Goal: Use online tool/utility

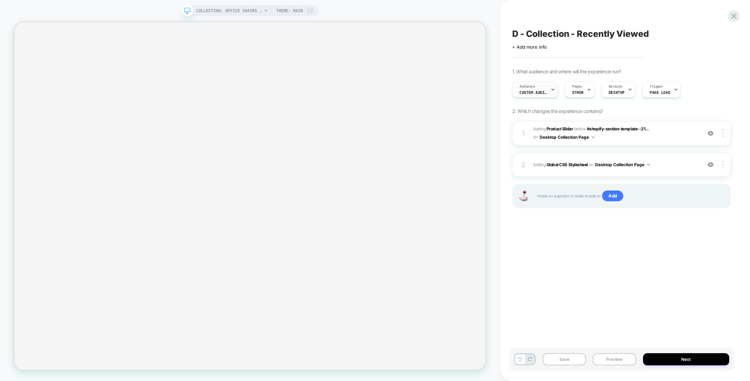
click at [537, 84] on div "Audience Custom Audience" at bounding box center [534, 90] width 42 height 16
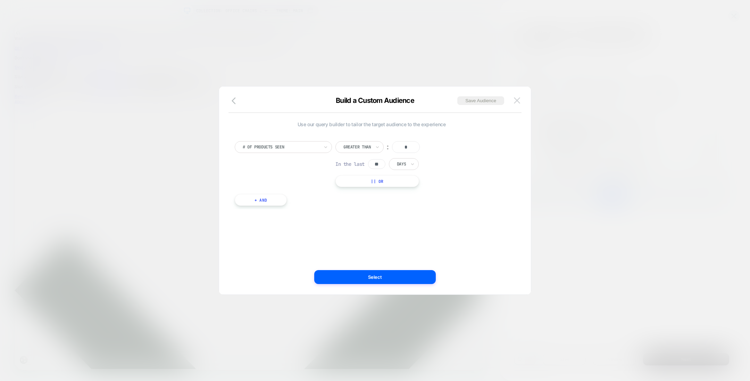
click at [516, 100] on img at bounding box center [517, 100] width 6 height 6
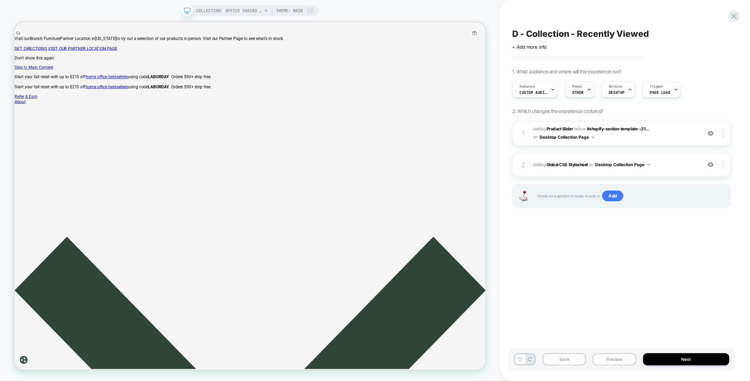
click at [578, 91] on span "OTHER" at bounding box center [577, 92] width 11 height 5
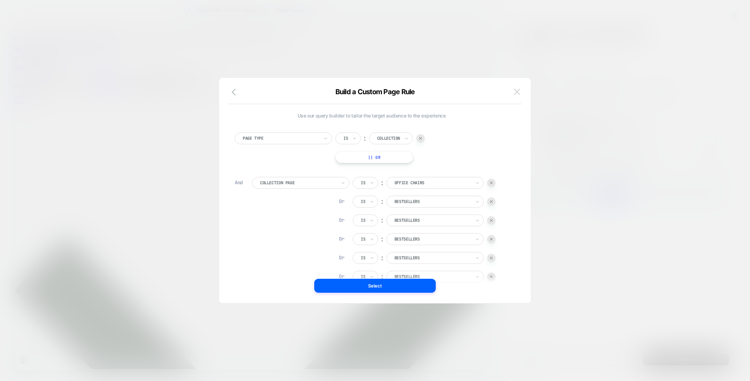
click at [516, 94] on img at bounding box center [517, 92] width 6 height 6
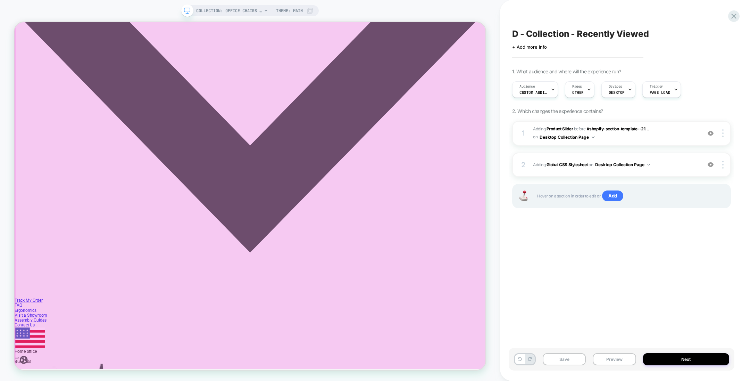
scroll to position [1047, 0]
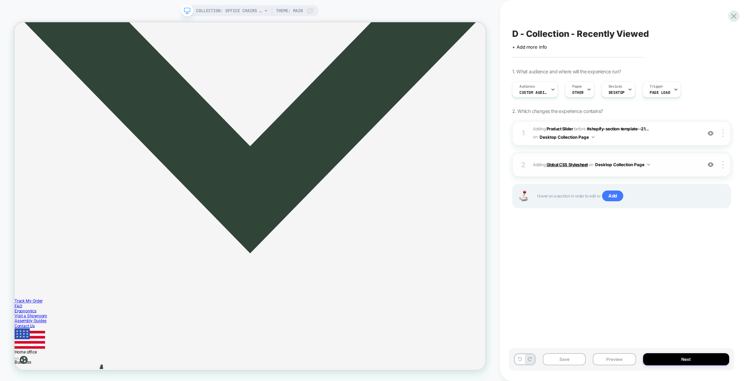
click at [562, 162] on b "Global CSS Stylesheet" at bounding box center [567, 164] width 41 height 5
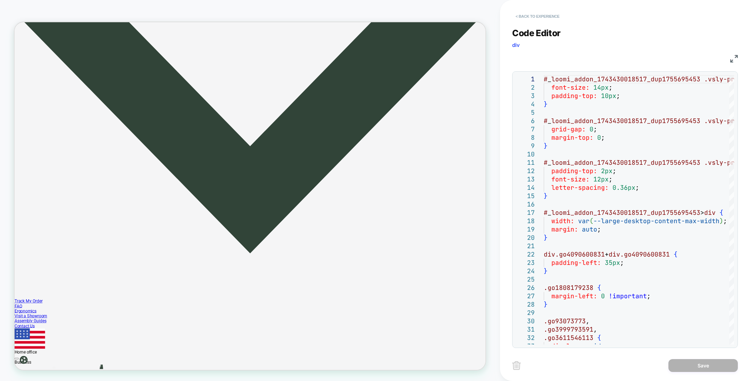
click at [548, 18] on button "< Back to experience" at bounding box center [537, 16] width 51 height 11
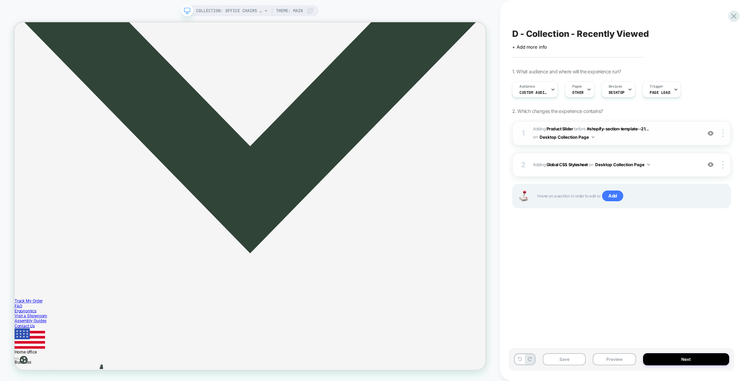
click at [710, 136] on div at bounding box center [710, 133] width 13 height 8
click at [711, 166] on img at bounding box center [711, 165] width 6 height 6
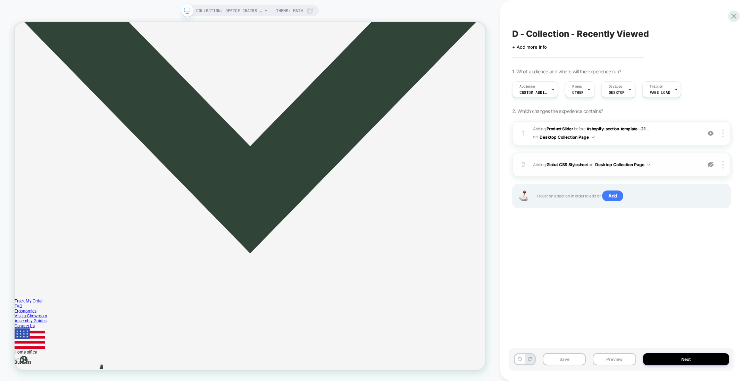
click at [711, 166] on img at bounding box center [711, 165] width 6 height 6
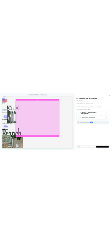
scroll to position [1440, 0]
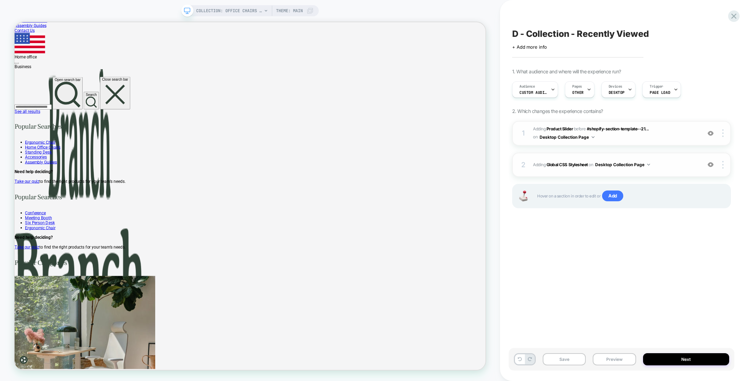
click at [710, 131] on img at bounding box center [711, 133] width 6 height 6
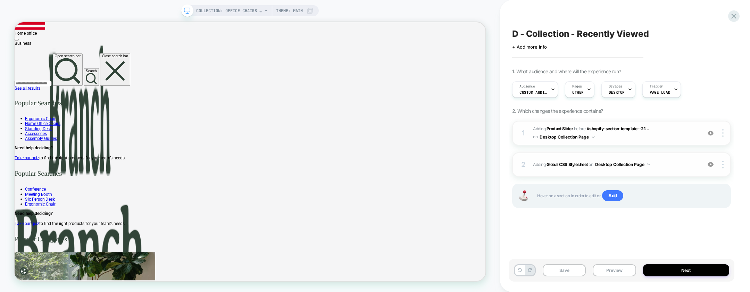
scroll to position [1465, 0]
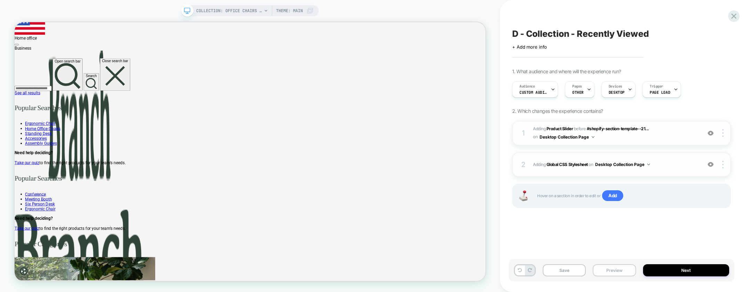
drag, startPoint x: 315, startPoint y: 240, endPoint x: 621, endPoint y: 272, distance: 308.0
click at [621, 272] on button "Preview" at bounding box center [614, 270] width 43 height 12
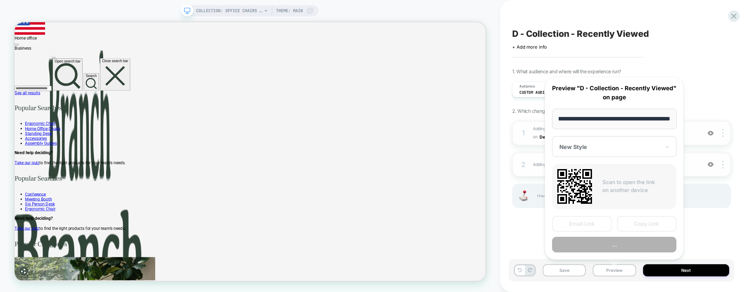
scroll to position [0, 0]
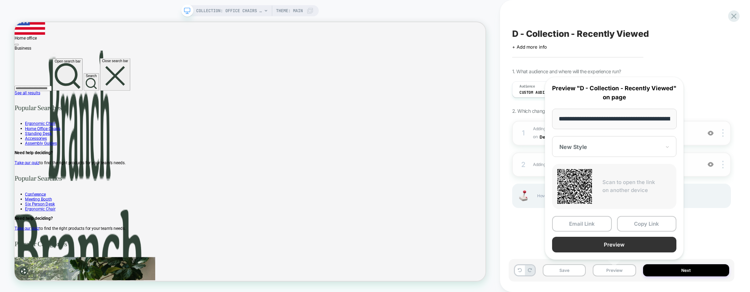
click at [612, 241] on button "Preview" at bounding box center [614, 245] width 124 height 16
